Goal: Browse casually: Explore the website without a specific task or goal

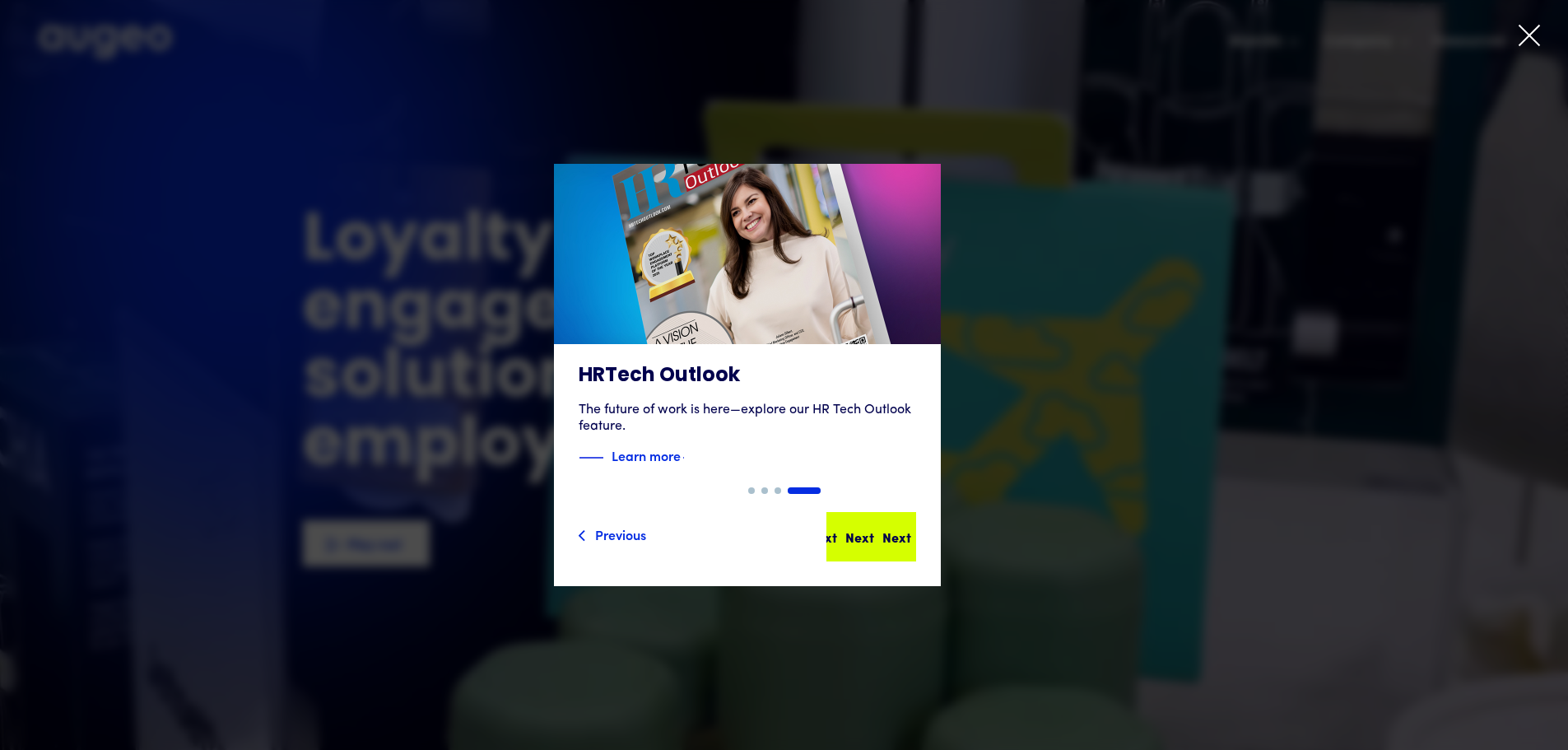
drag, startPoint x: 889, startPoint y: 545, endPoint x: 911, endPoint y: 542, distance: 22.2
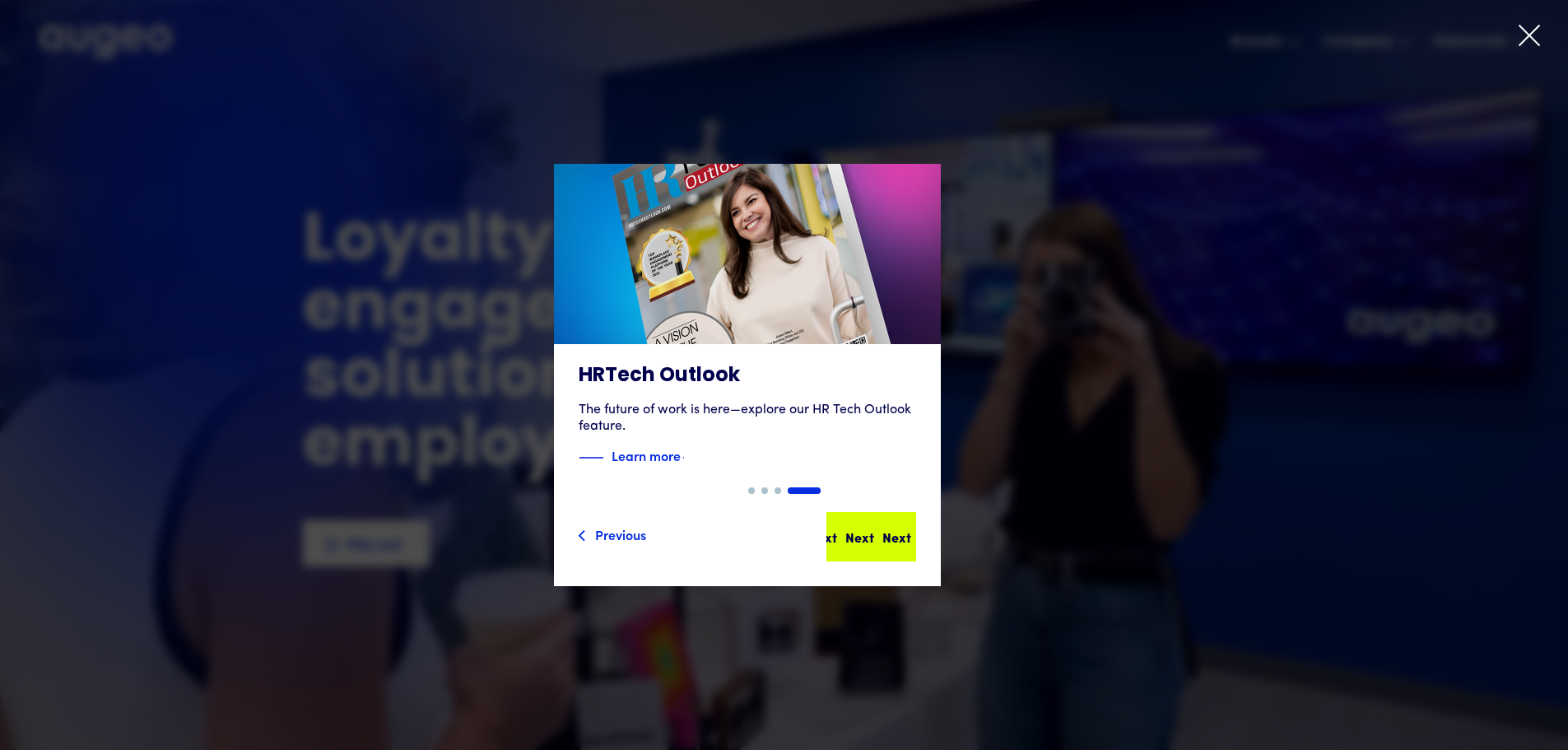
click at [889, 545] on div "Next" at bounding box center [893, 537] width 29 height 20
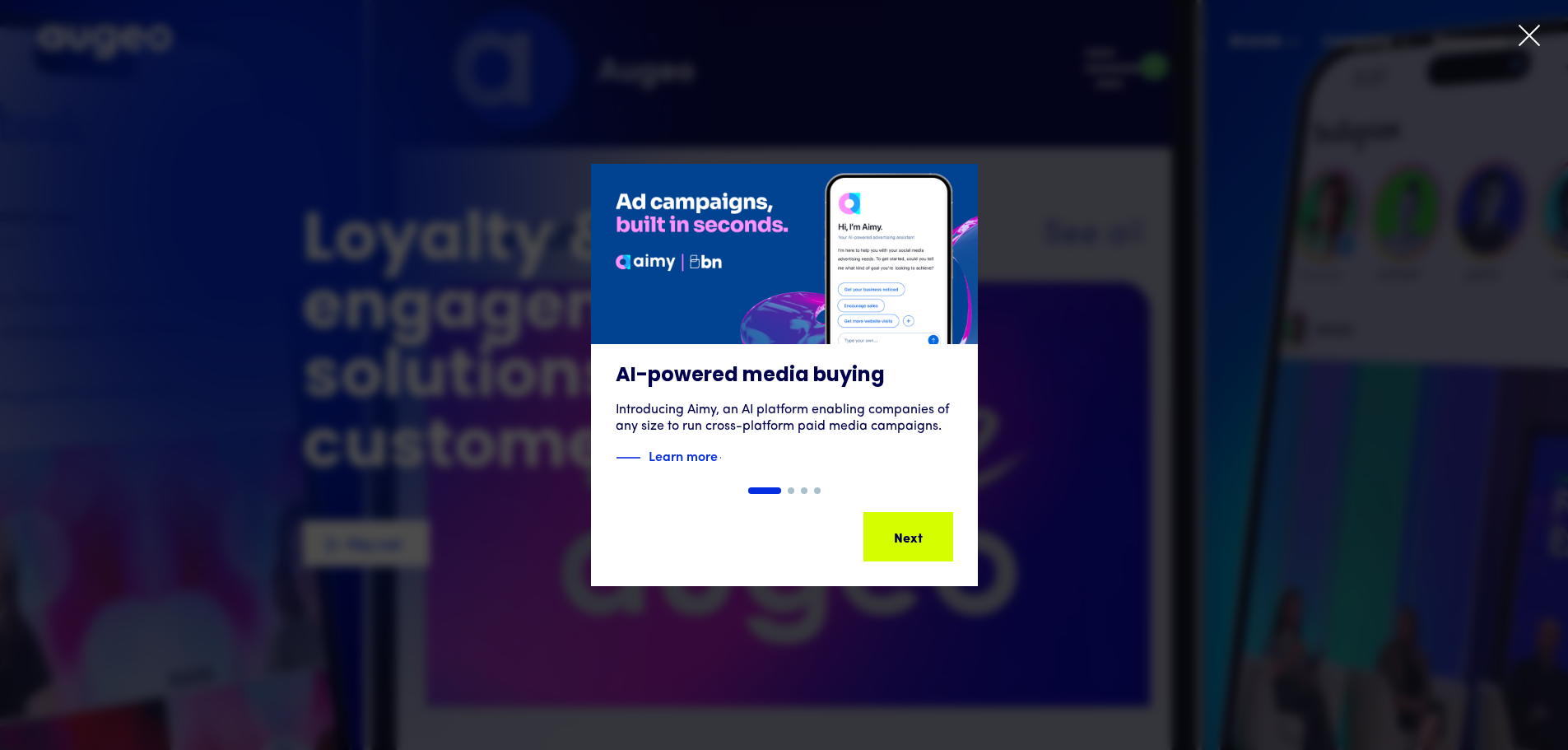
click at [1528, 32] on icon at bounding box center [1530, 35] width 24 height 24
